Goal: Task Accomplishment & Management: Manage account settings

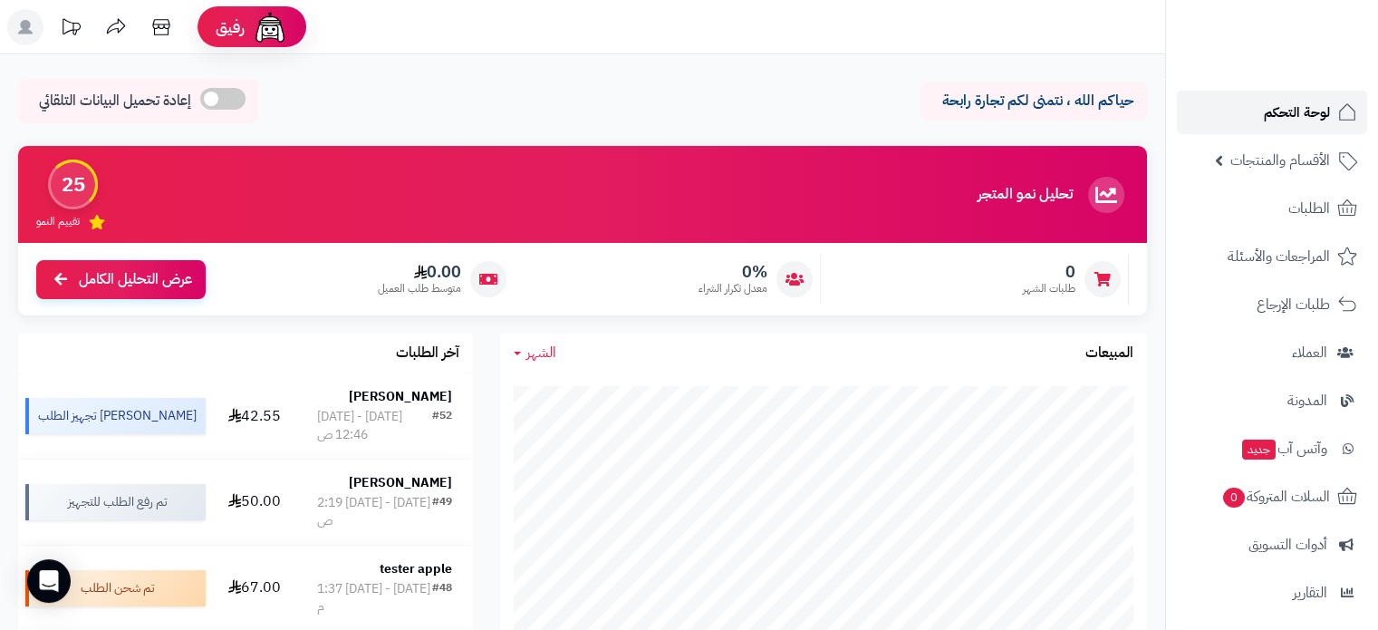
click at [1295, 104] on span "لوحة التحكم" at bounding box center [1297, 112] width 66 height 25
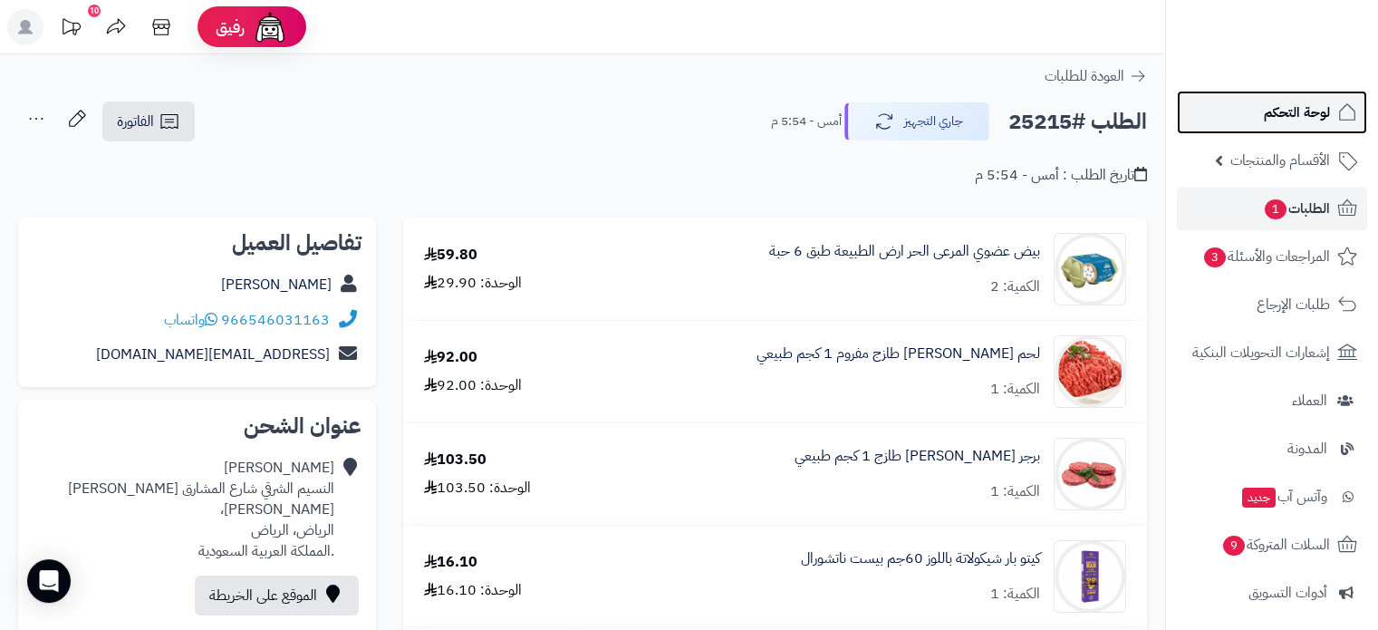
click at [1265, 114] on span "لوحة التحكم" at bounding box center [1297, 112] width 66 height 25
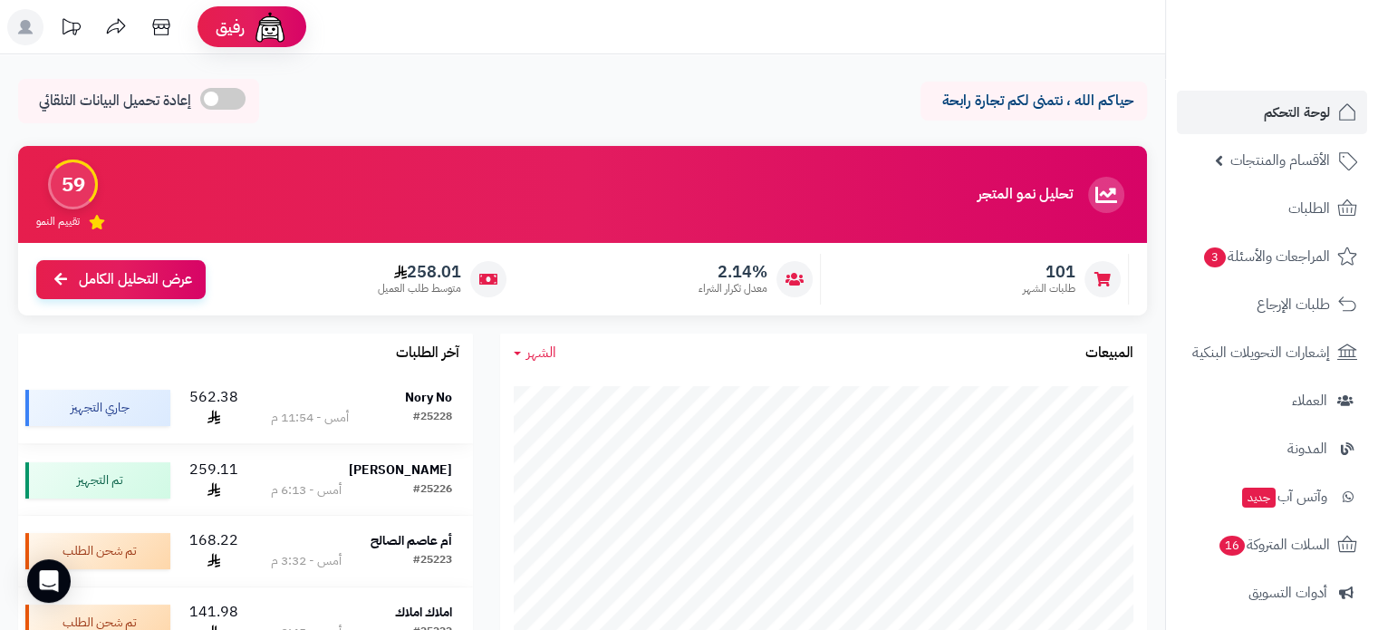
click at [420, 394] on strong "Nory No" at bounding box center [428, 397] width 47 height 19
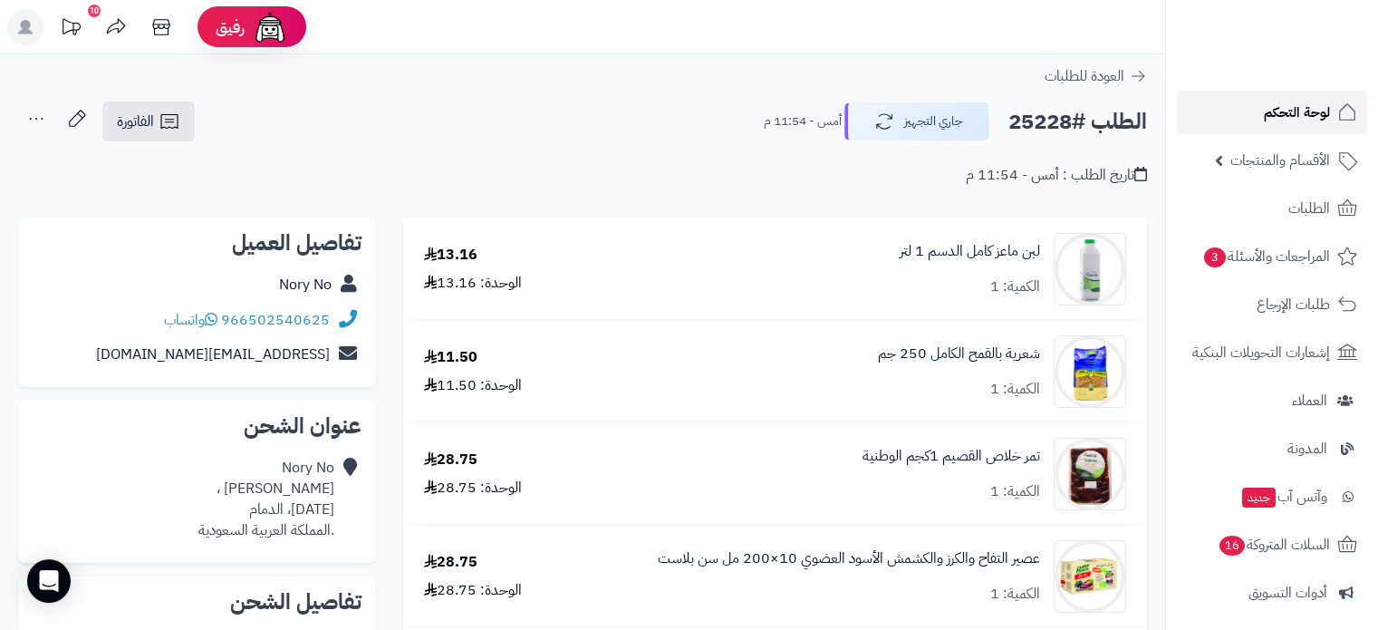
click at [1296, 106] on span "لوحة التحكم" at bounding box center [1297, 112] width 66 height 25
